Goal: Information Seeking & Learning: Learn about a topic

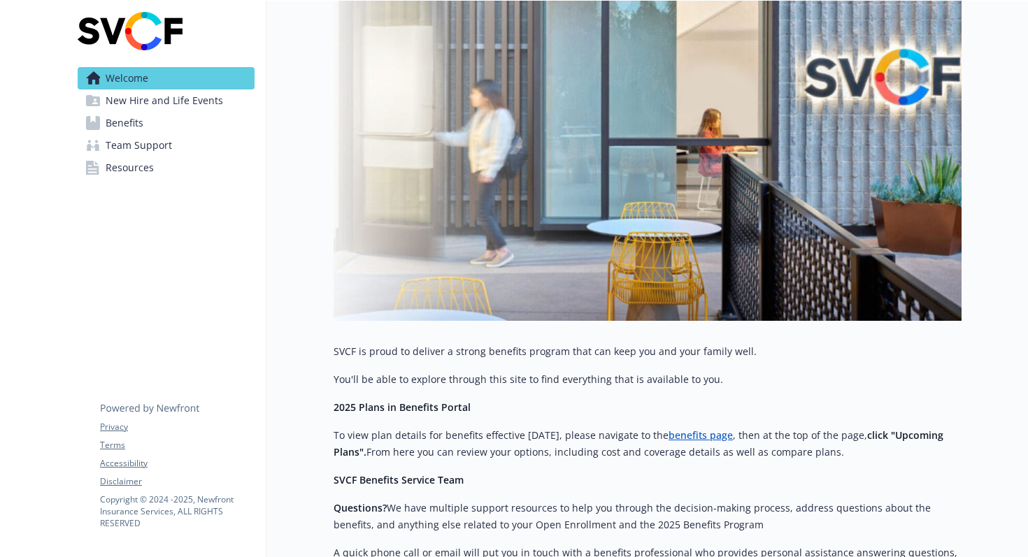
scroll to position [457, 0]
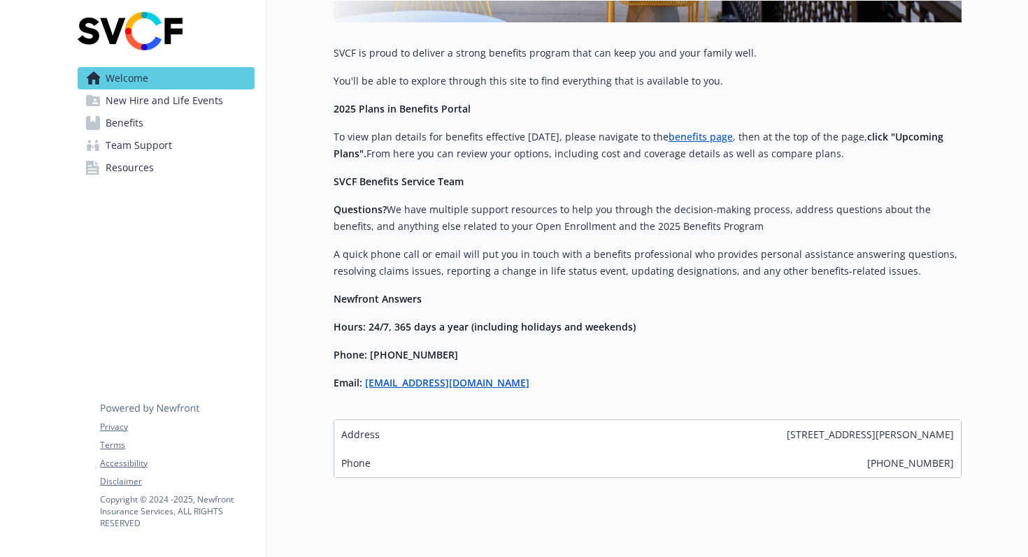
click at [191, 101] on span "New Hire and Life Events" at bounding box center [165, 101] width 118 height 22
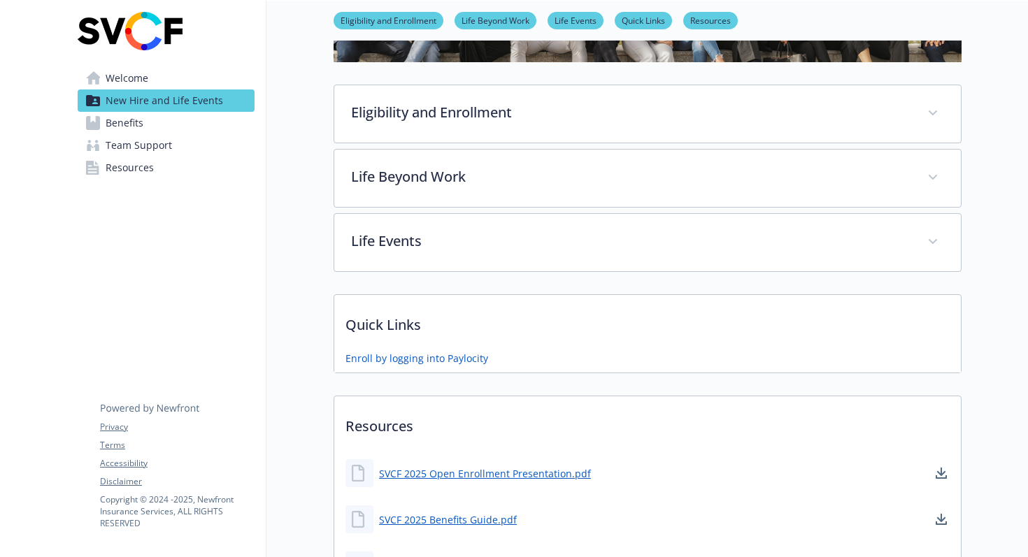
scroll to position [315, 0]
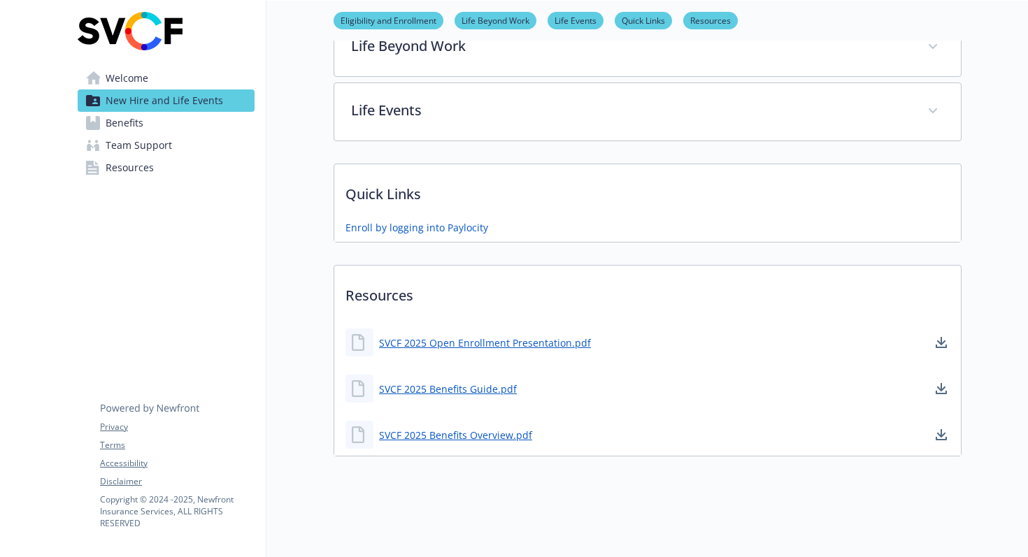
click at [136, 120] on span "Benefits" at bounding box center [125, 123] width 38 height 22
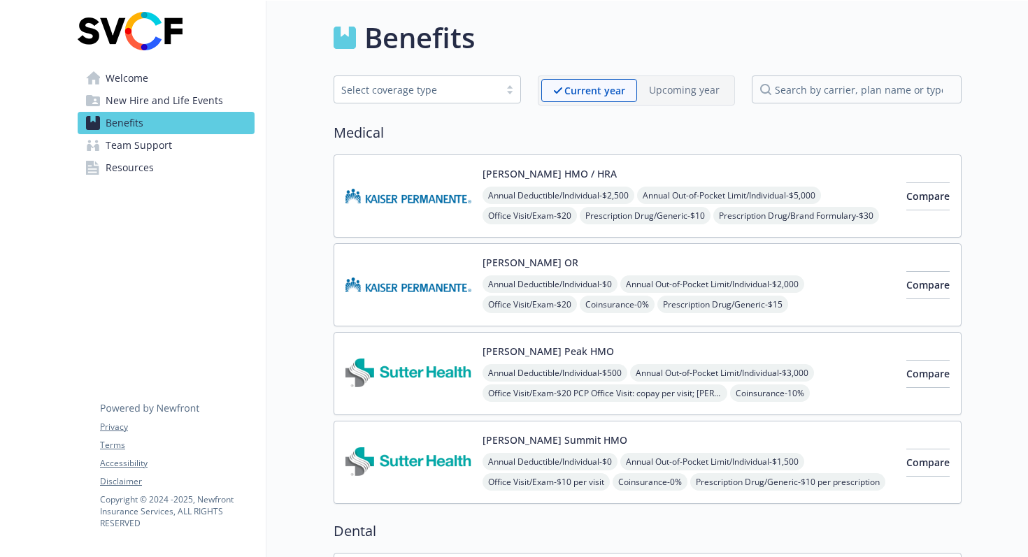
scroll to position [315, 0]
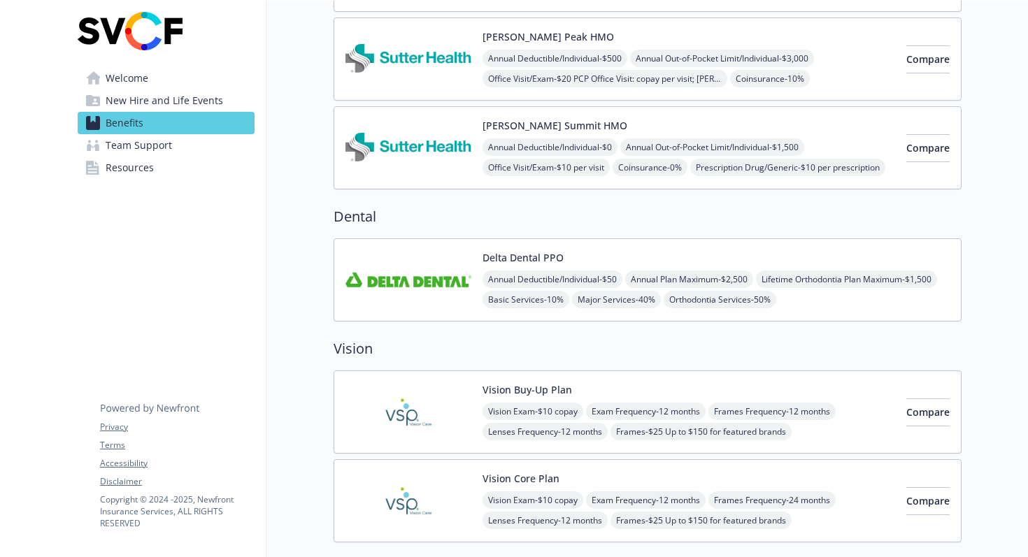
click at [118, 161] on span "Resources" at bounding box center [130, 168] width 48 height 22
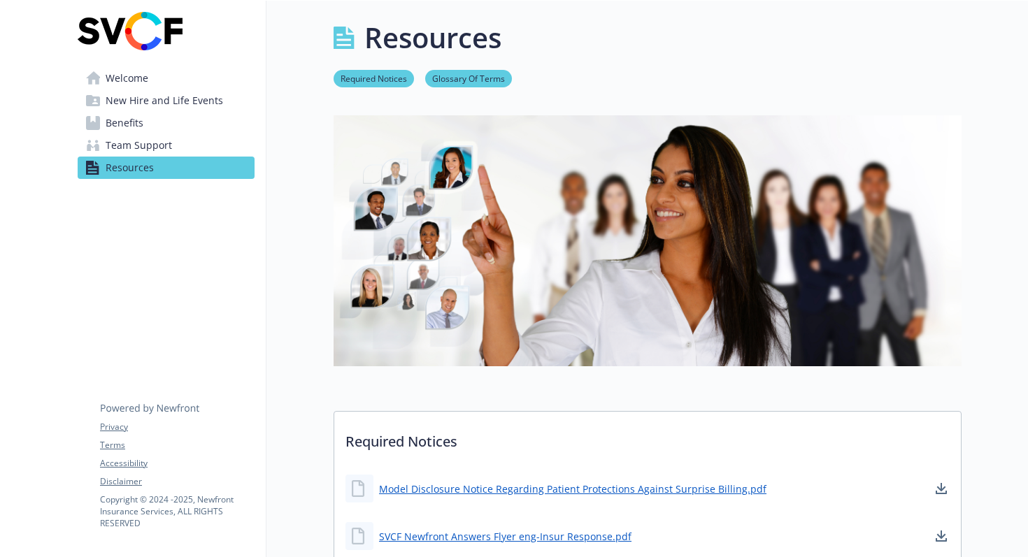
scroll to position [315, 0]
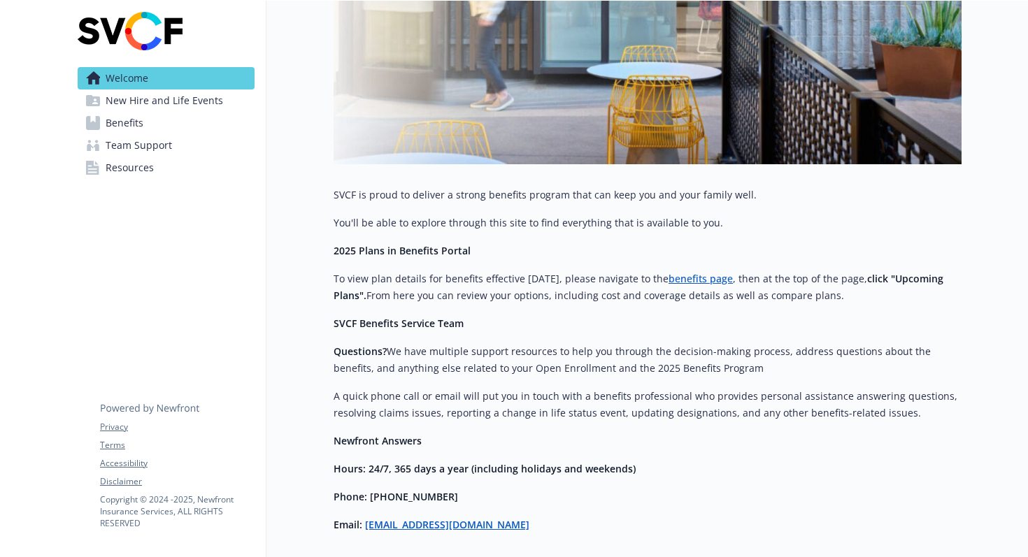
scroll to position [315, 0]
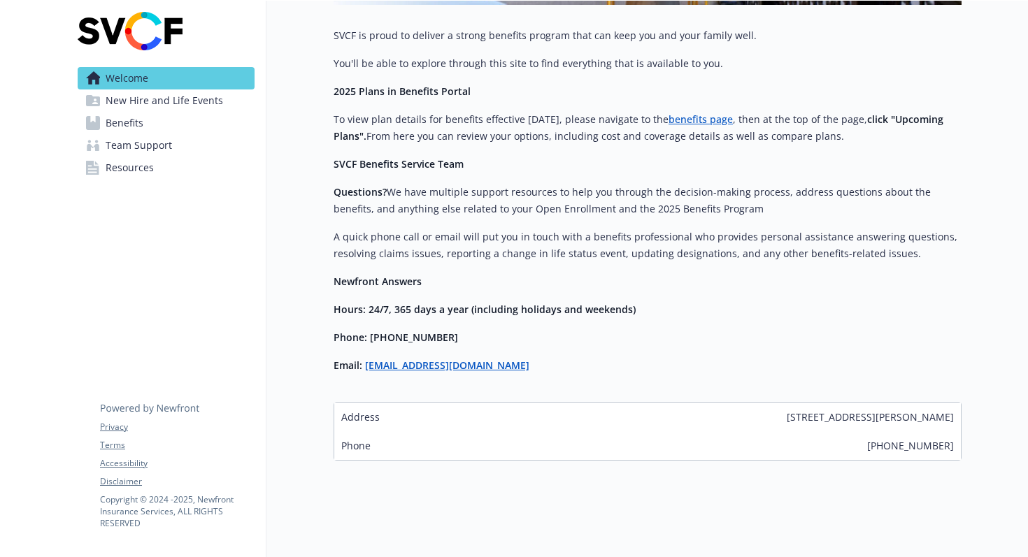
scroll to position [479, 0]
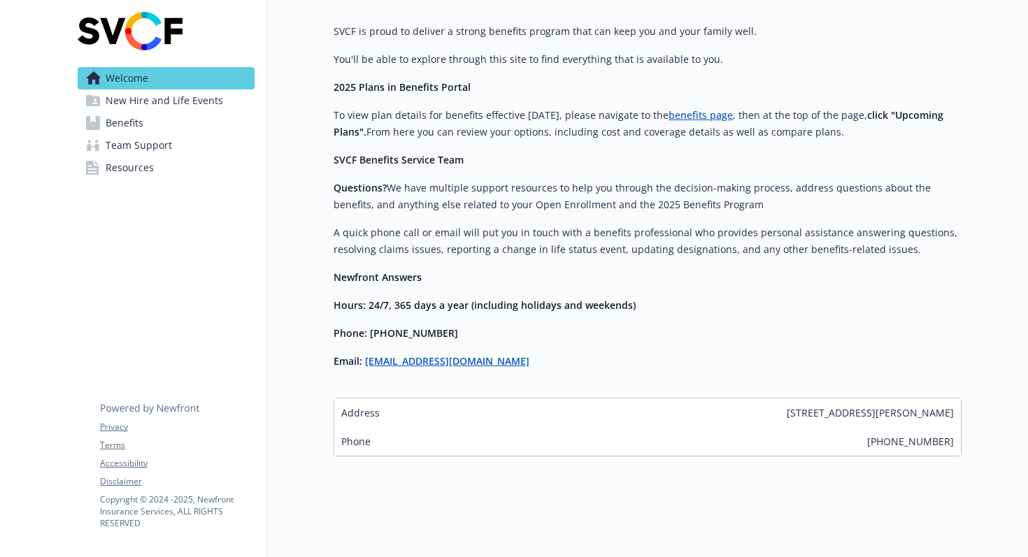
click at [688, 118] on link "benefits page" at bounding box center [701, 114] width 64 height 13
